Goal: Transaction & Acquisition: Purchase product/service

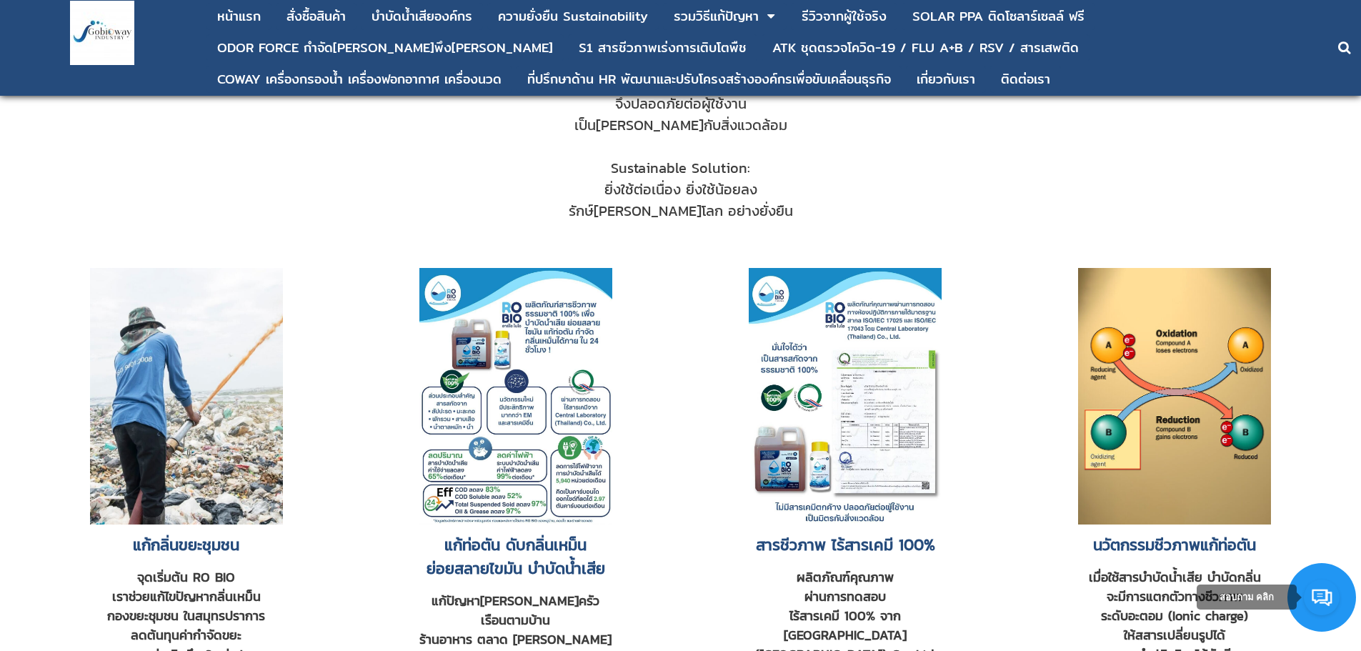
scroll to position [929, 0]
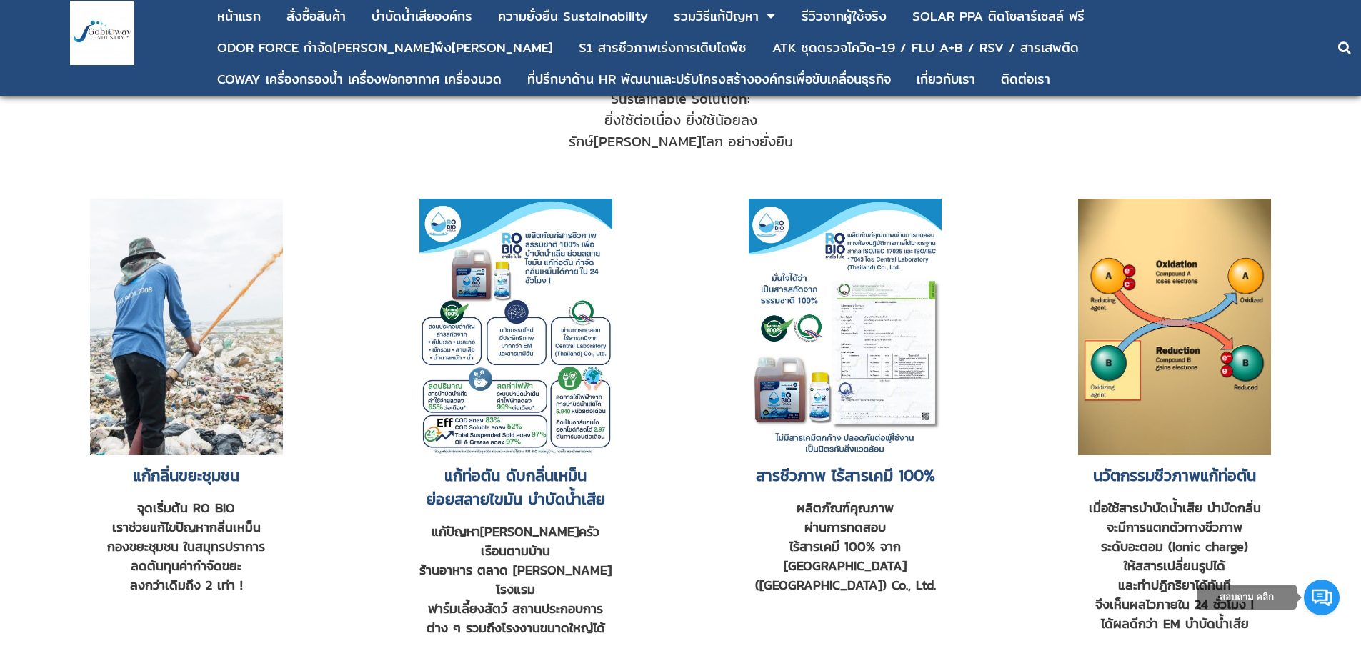
click at [525, 369] on img at bounding box center [515, 327] width 193 height 256
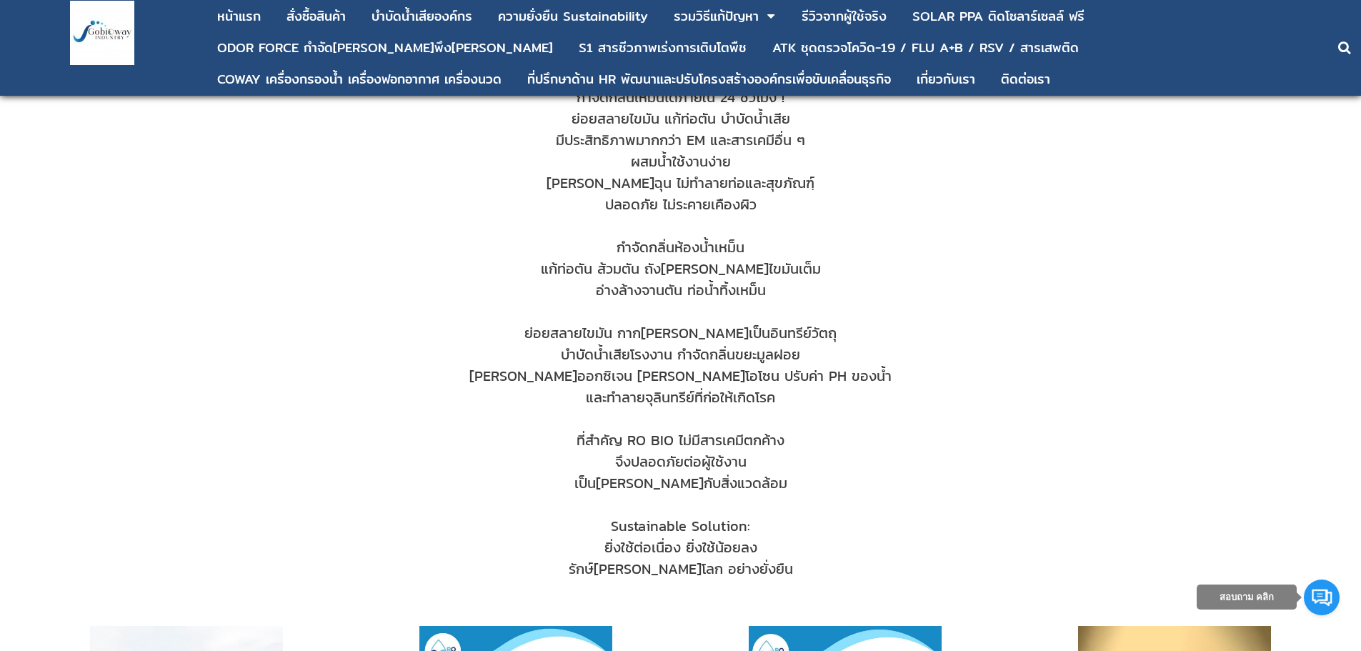
scroll to position [500, 0]
click at [443, 19] on div "บําบัดน้ำเสียองค์กร" at bounding box center [421, 16] width 101 height 13
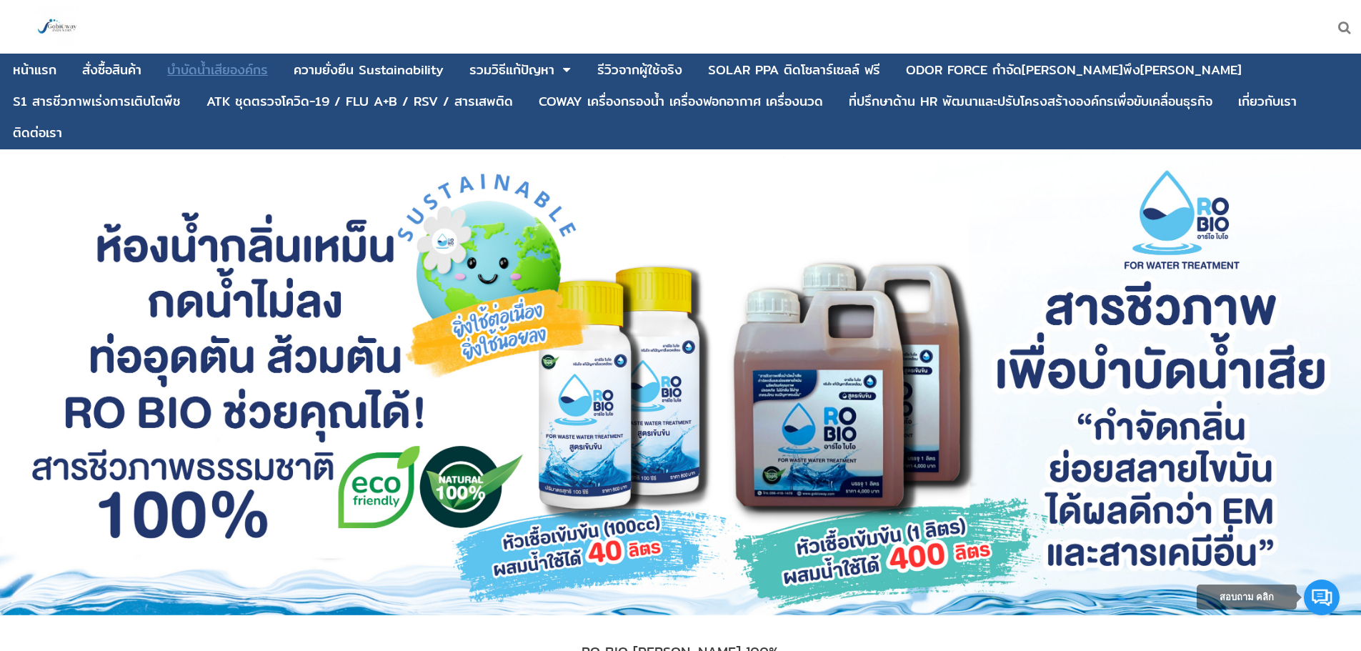
click at [235, 70] on div "บําบัดน้ำเสียองค์กร" at bounding box center [217, 70] width 101 height 13
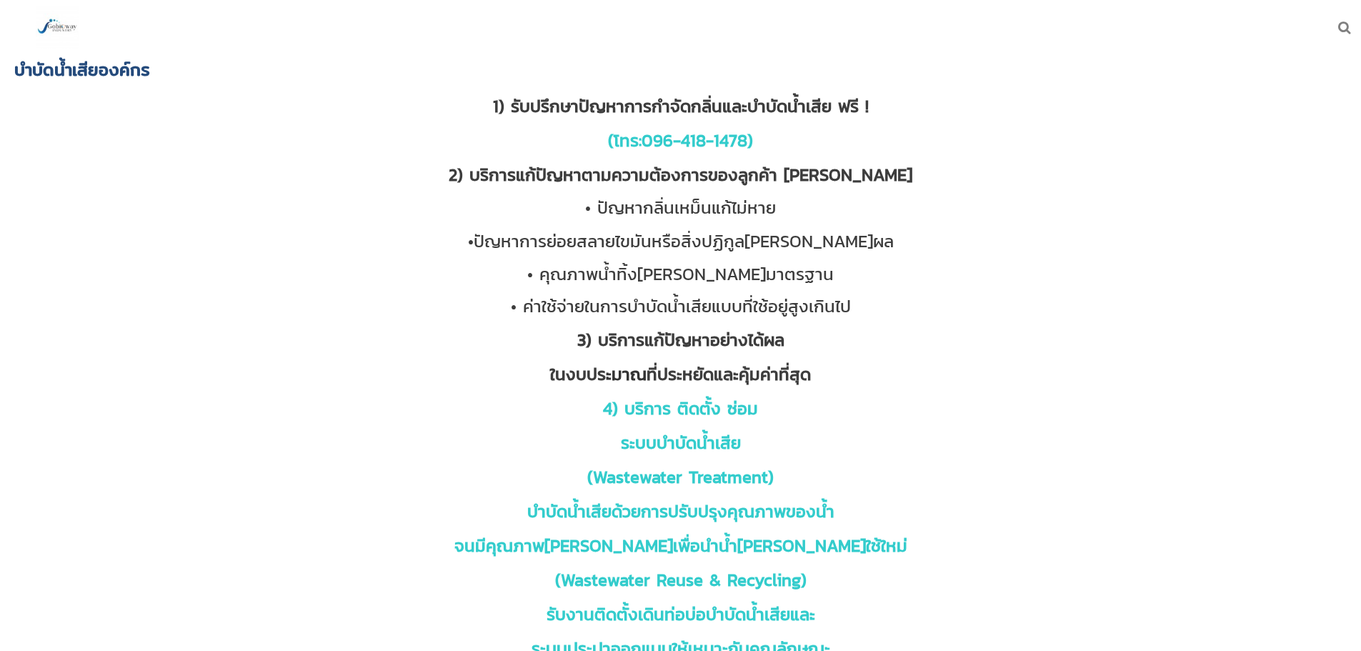
click at [714, 439] on span "ระบบบำบัดน้ำเสีย" at bounding box center [681, 442] width 120 height 25
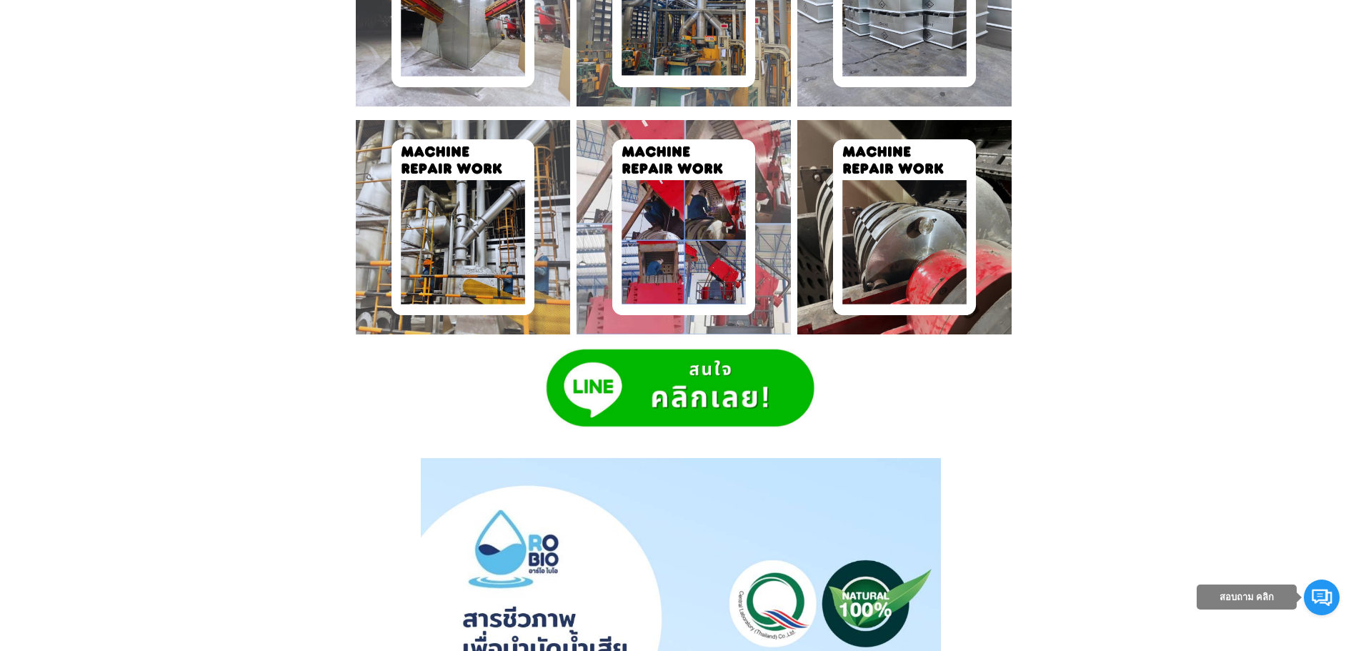
scroll to position [2357, 0]
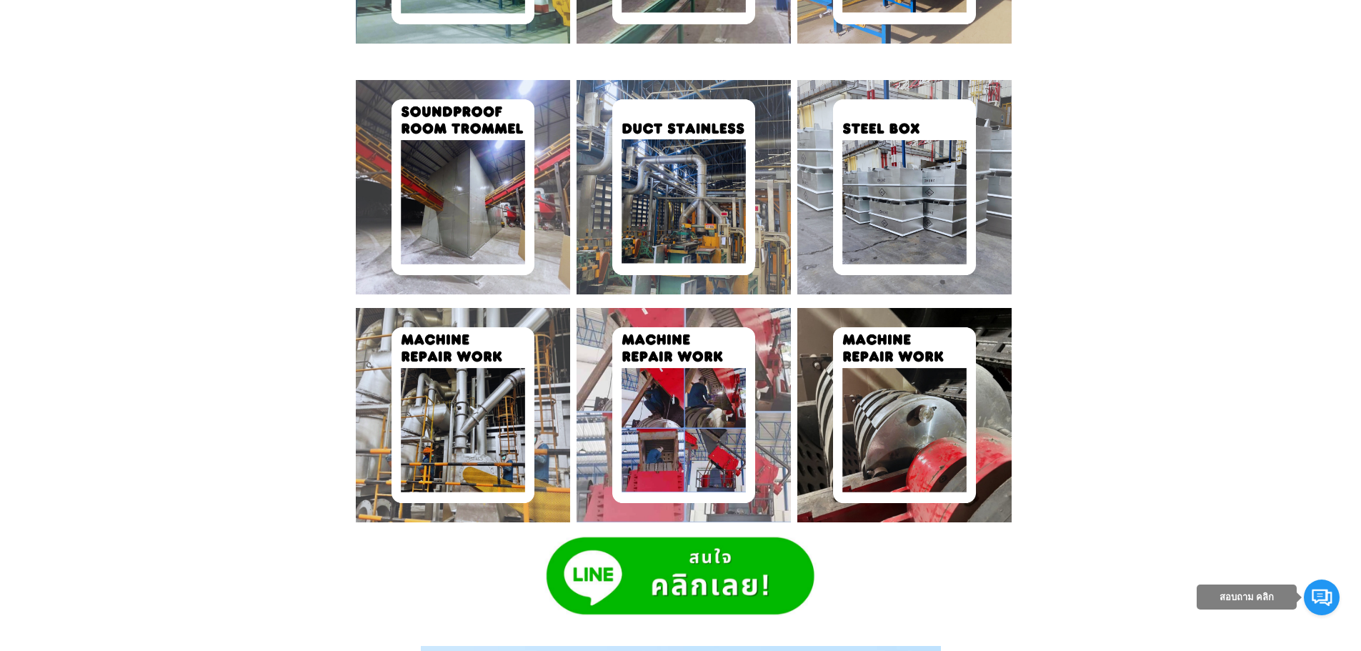
click at [696, 565] on img at bounding box center [680, 576] width 275 height 80
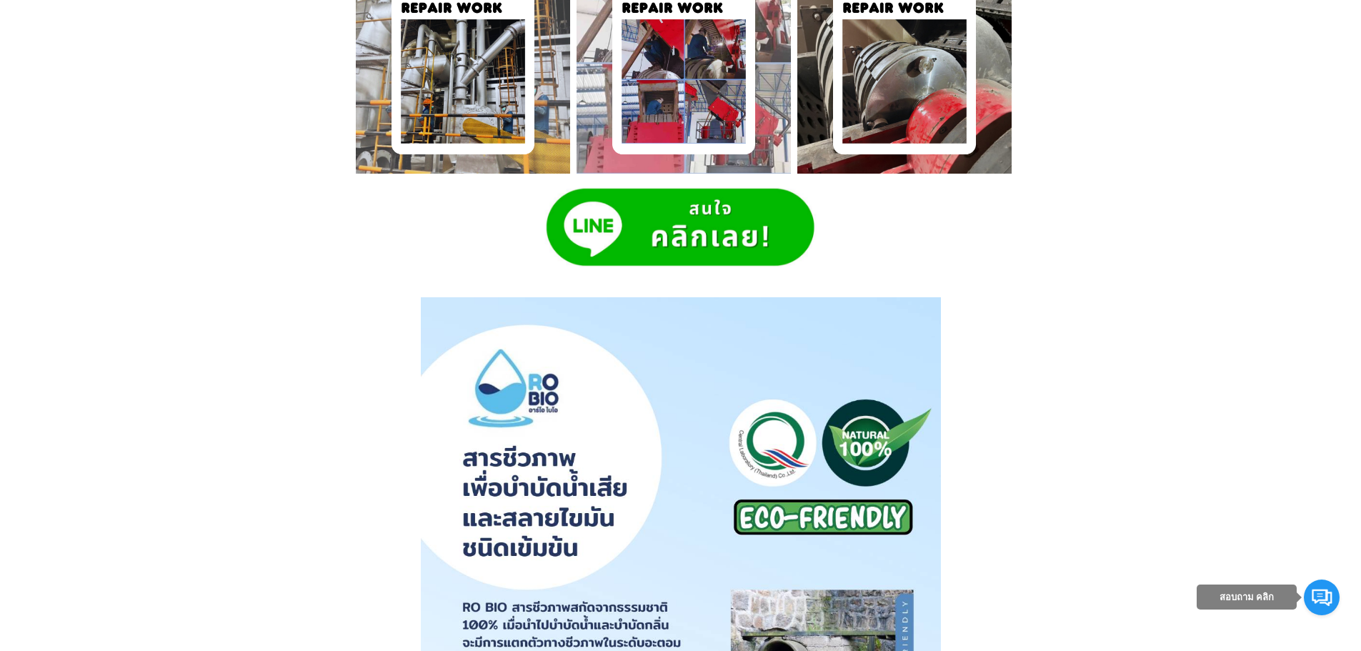
scroll to position [2521, 0]
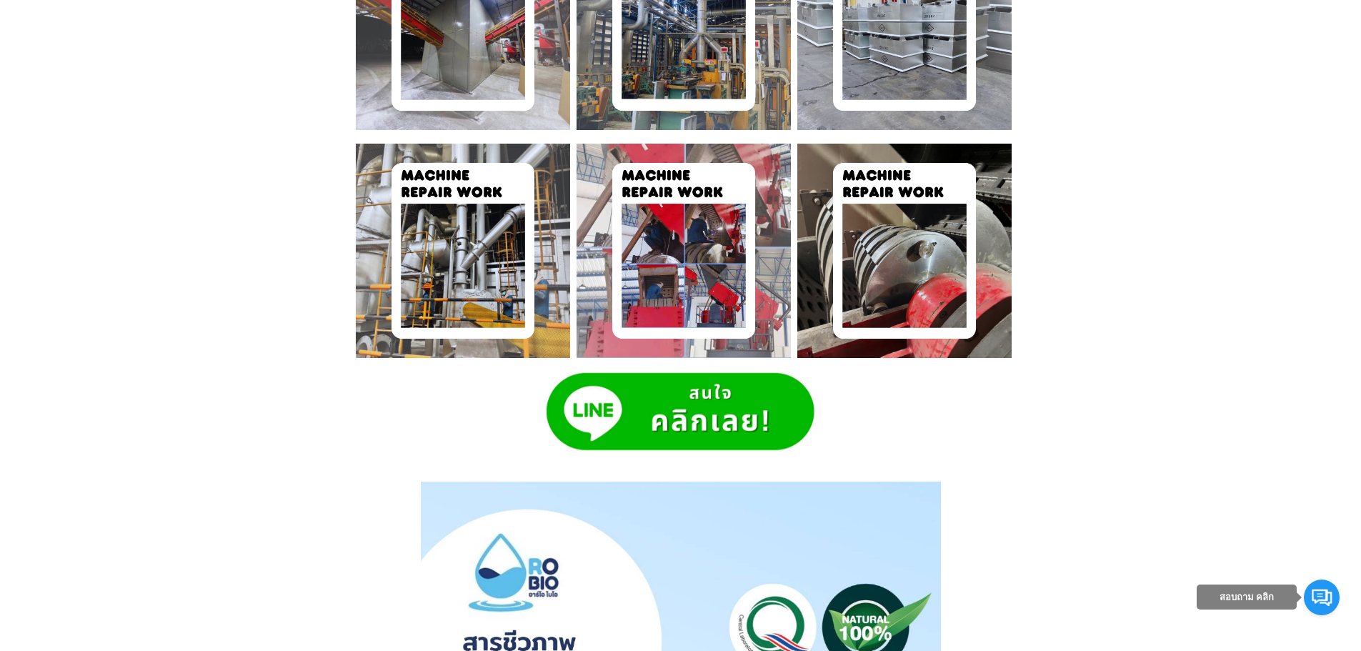
click at [756, 414] on img at bounding box center [680, 411] width 275 height 80
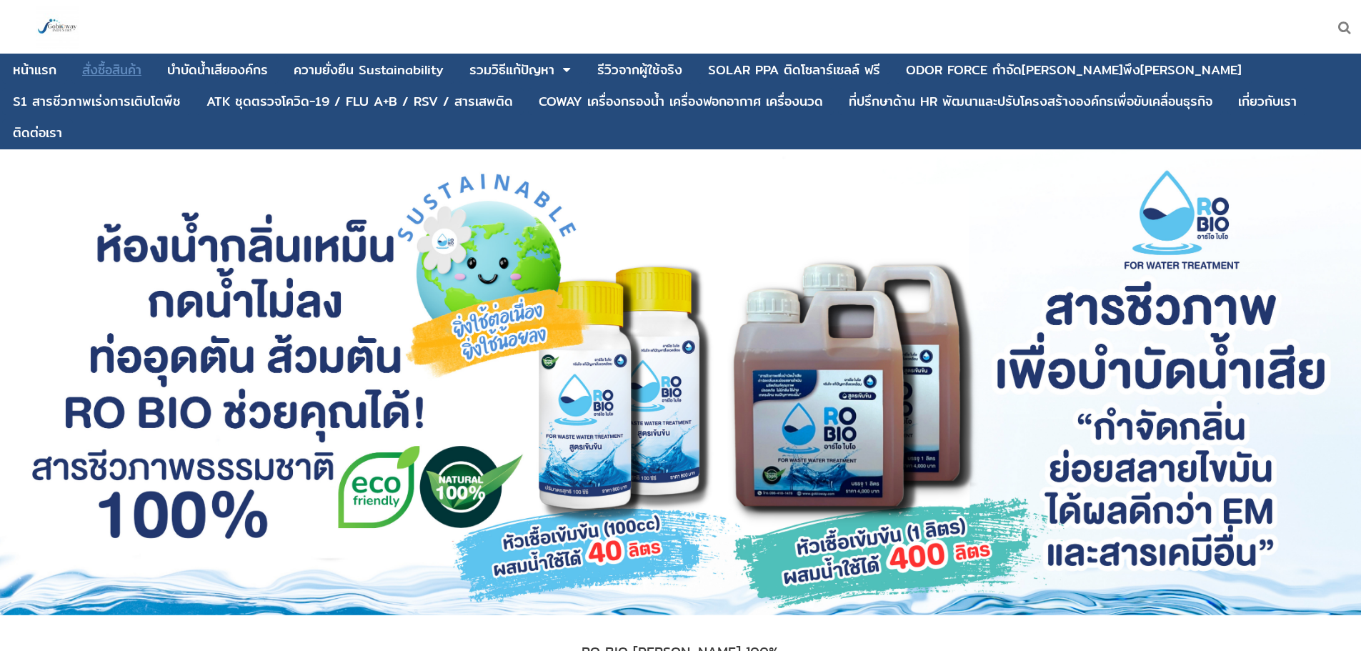
click at [99, 73] on div "สั่งซื้อสินค้า" at bounding box center [111, 70] width 59 height 13
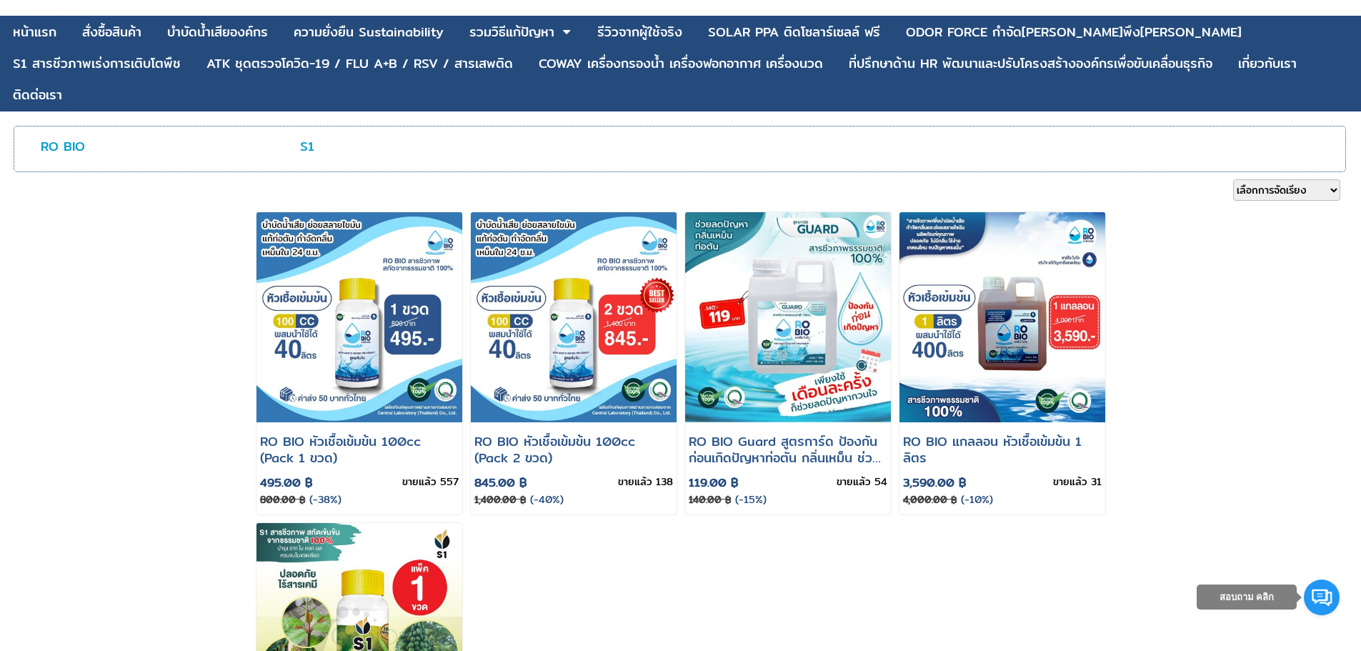
scroll to position [71, 0]
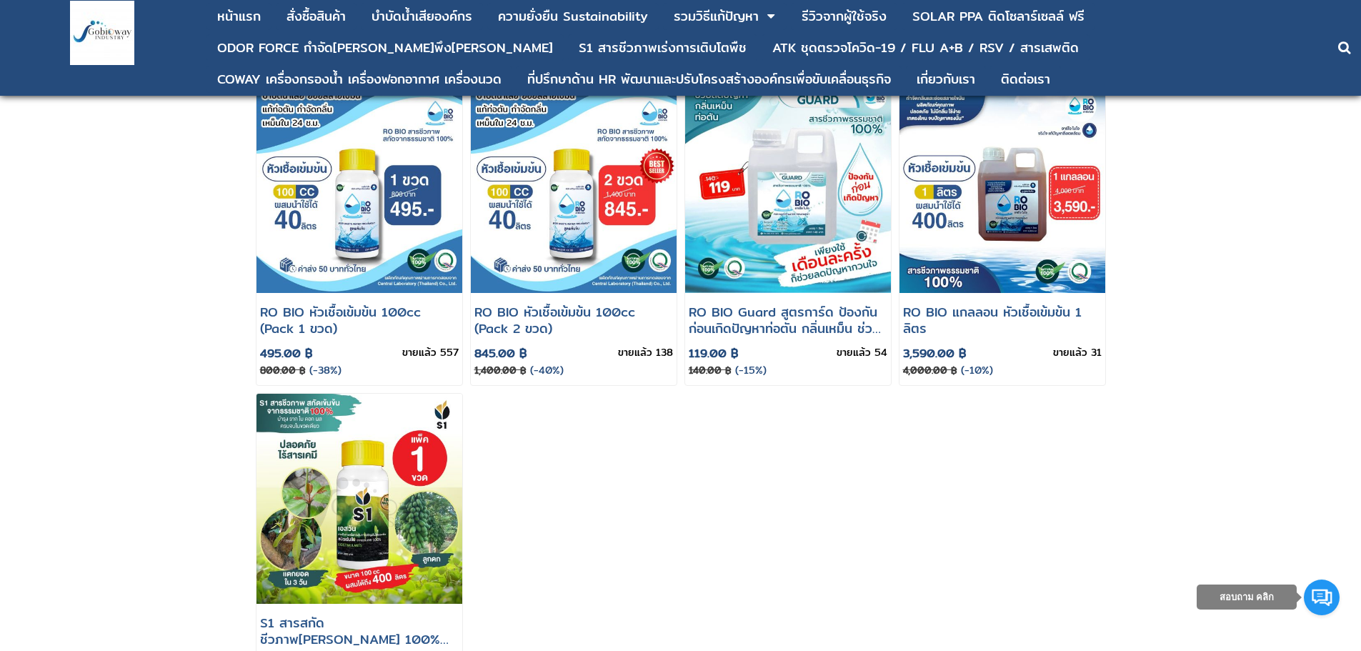
click at [1013, 533] on ul "RO BIO หัวเชื้อเข้มข้น 100cc (Pack 1 ขวด) 495.00 ฿ 800.00 ฿ (-38%) ขายแล้ว 557" at bounding box center [680, 389] width 857 height 621
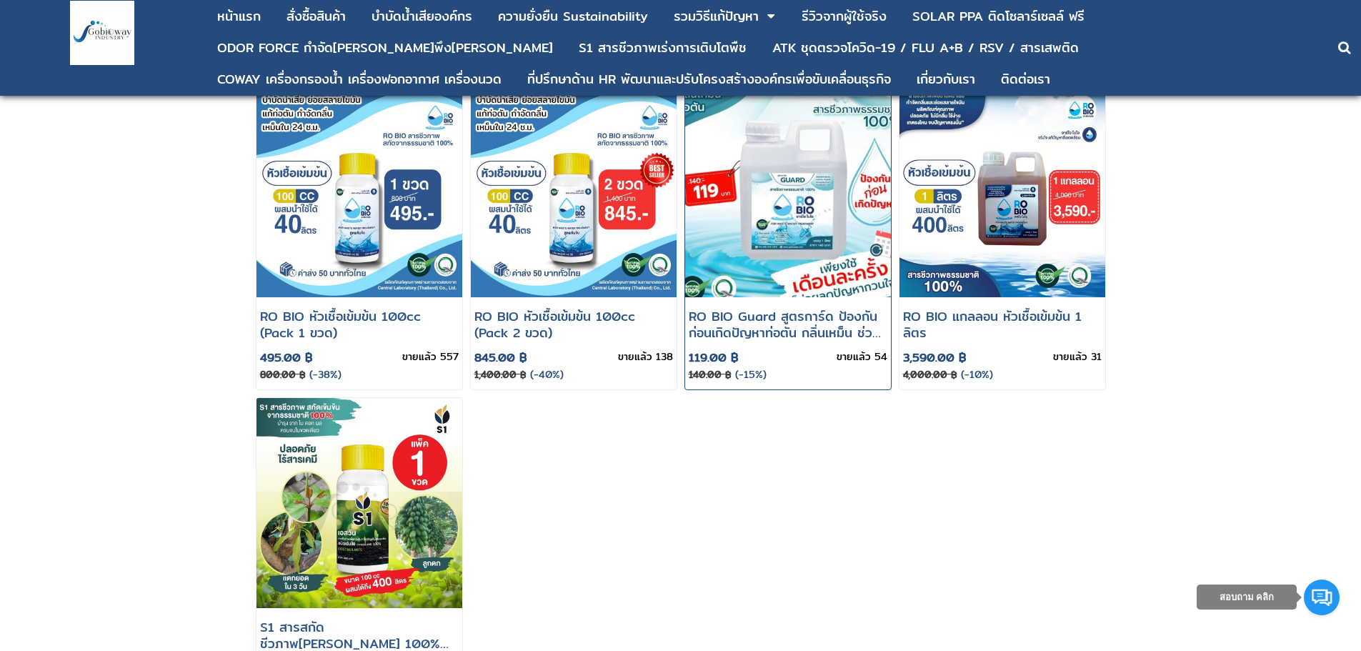
scroll to position [0, 0]
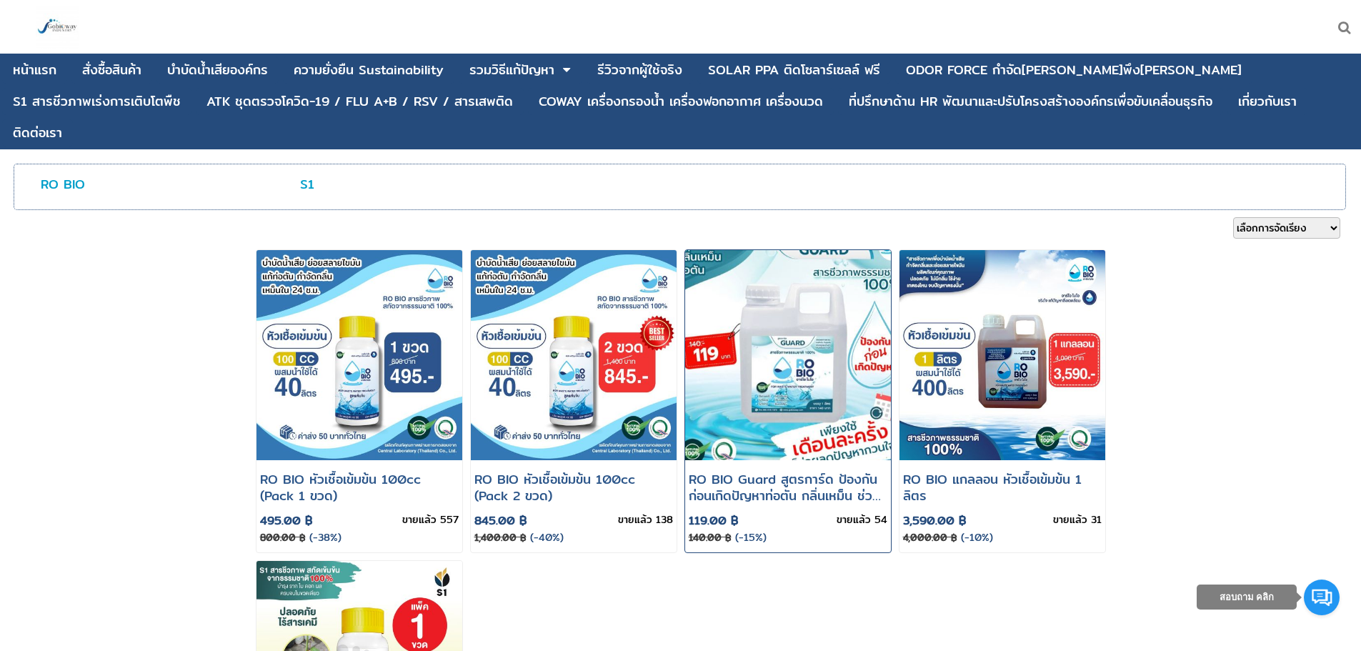
click at [817, 300] on img at bounding box center [787, 355] width 247 height 252
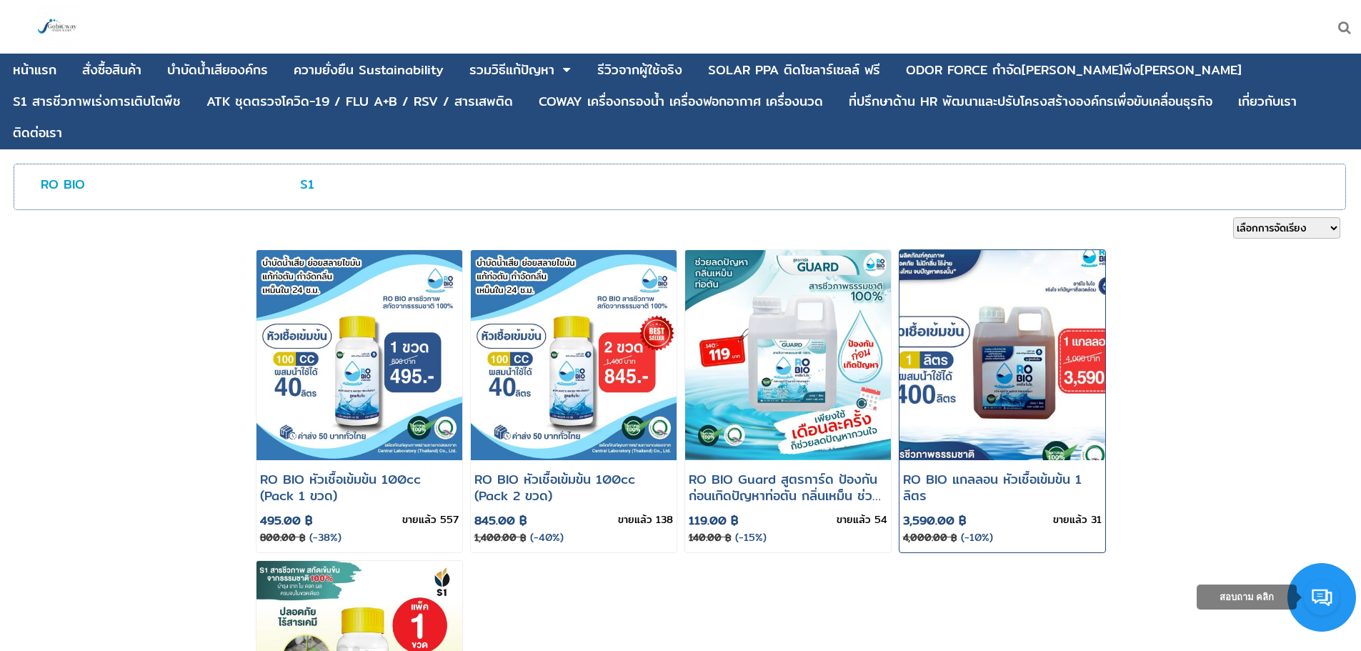
click at [978, 345] on img at bounding box center [1002, 355] width 247 height 252
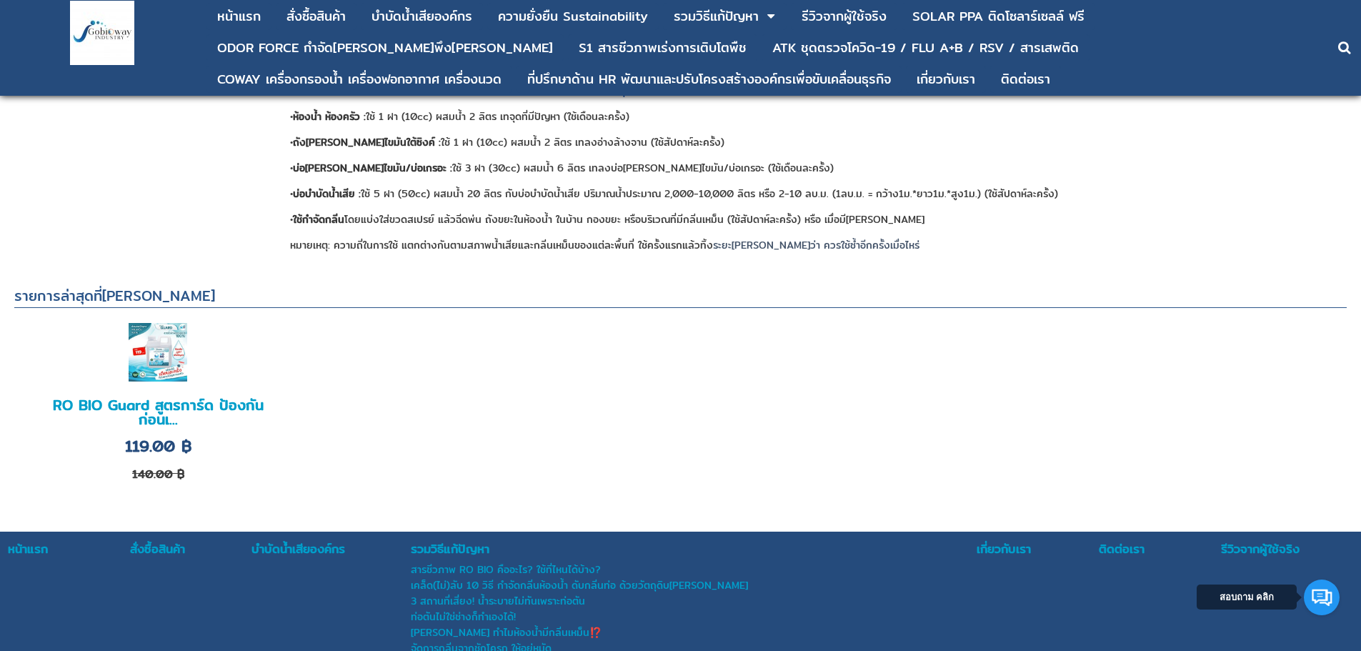
scroll to position [530, 0]
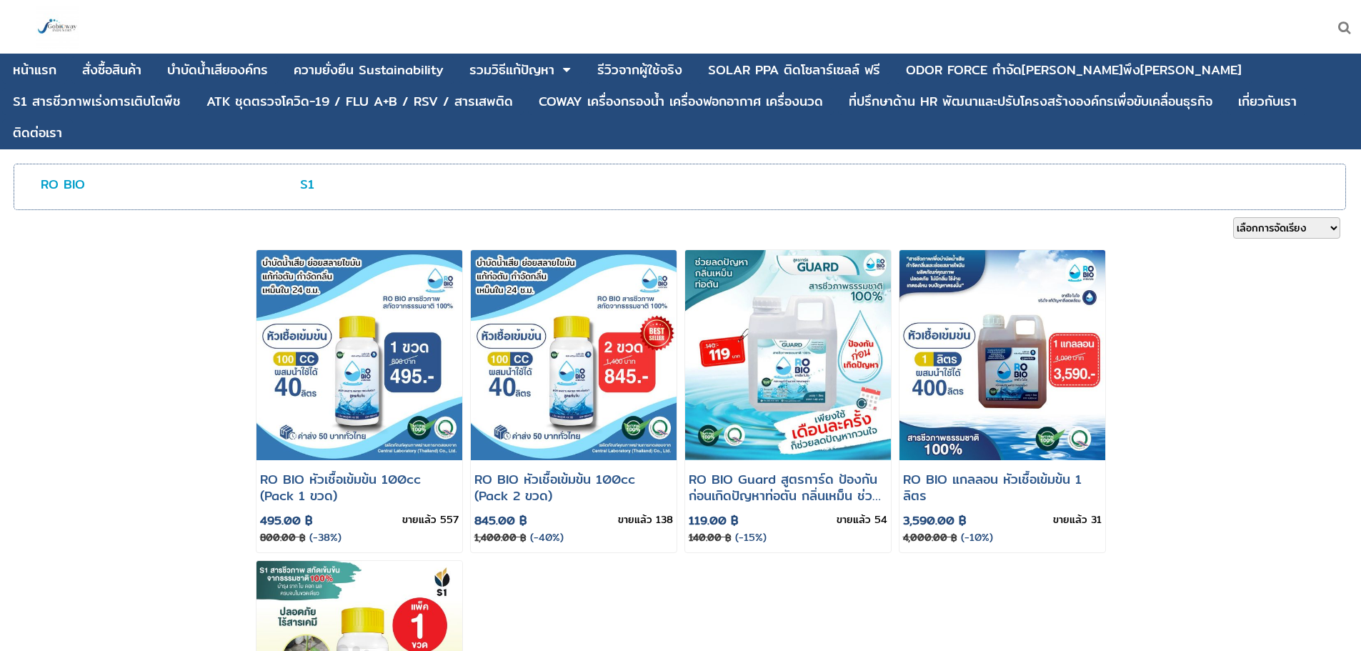
scroll to position [214, 0]
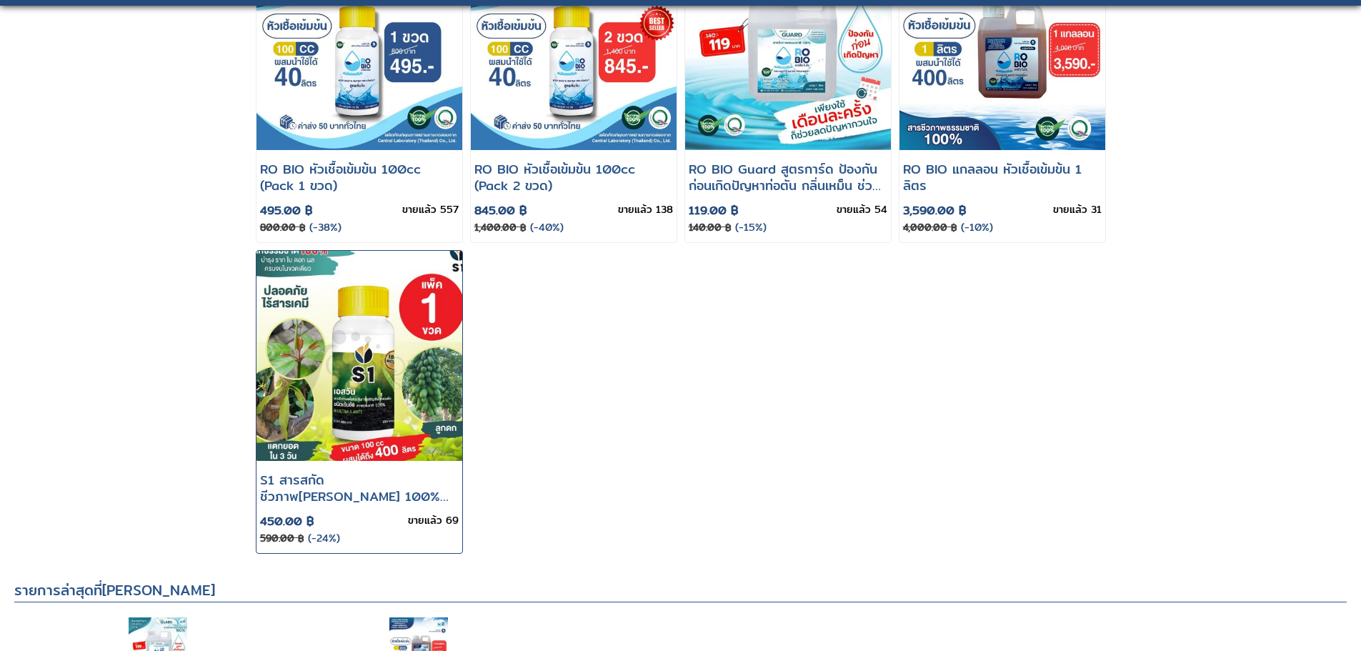
click at [338, 349] on img at bounding box center [359, 355] width 247 height 252
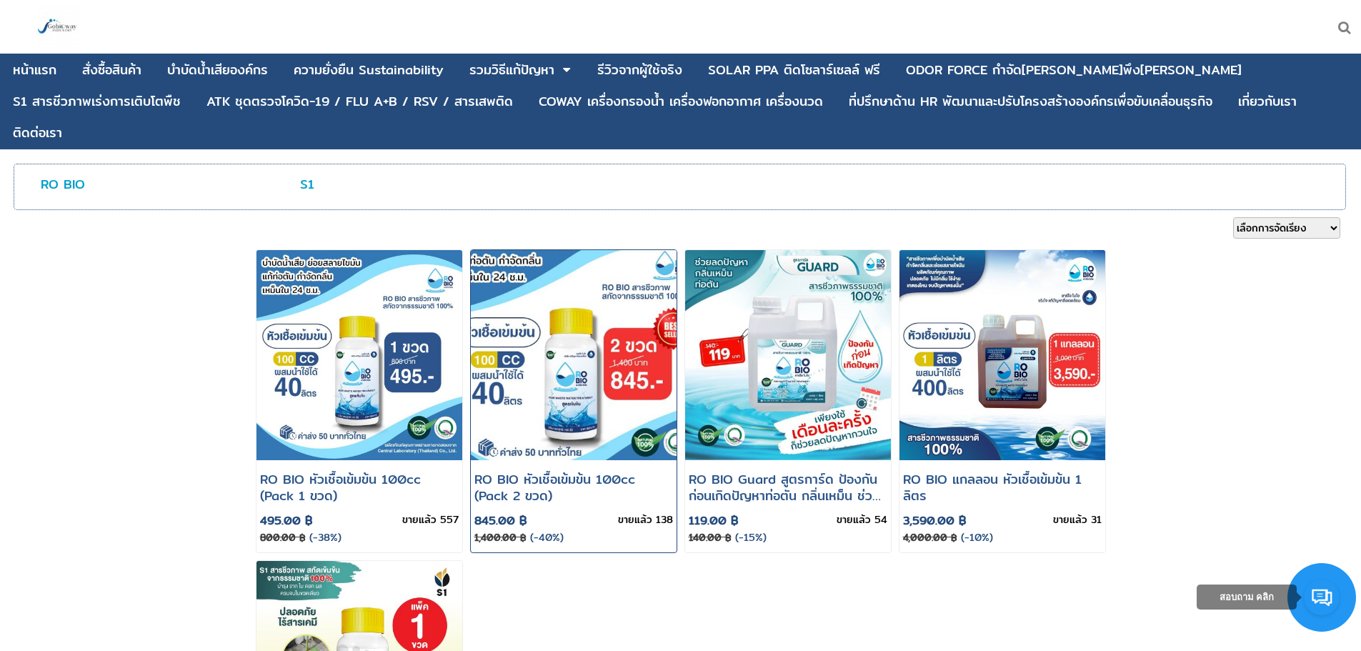
click at [576, 361] on img at bounding box center [573, 355] width 247 height 252
